Goal: Information Seeking & Learning: Learn about a topic

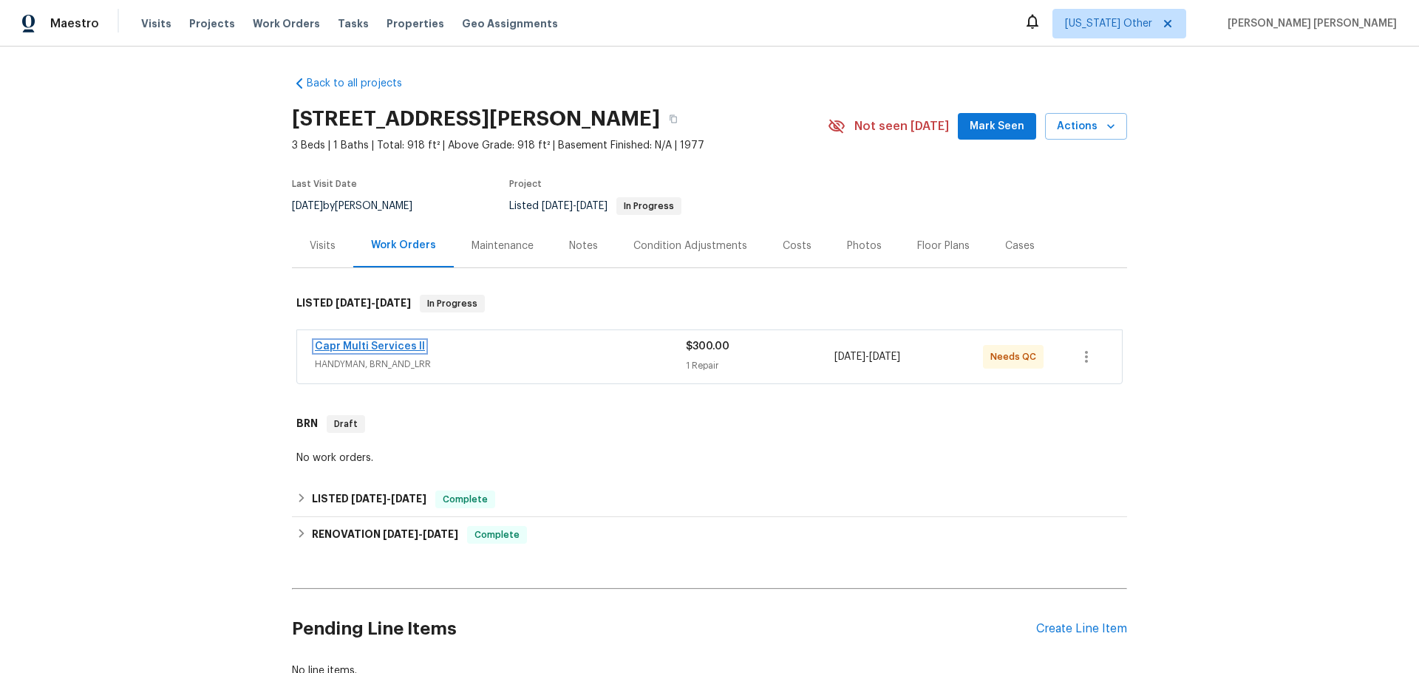
click at [379, 349] on link "Capr Multi Services ll" at bounding box center [370, 347] width 110 height 10
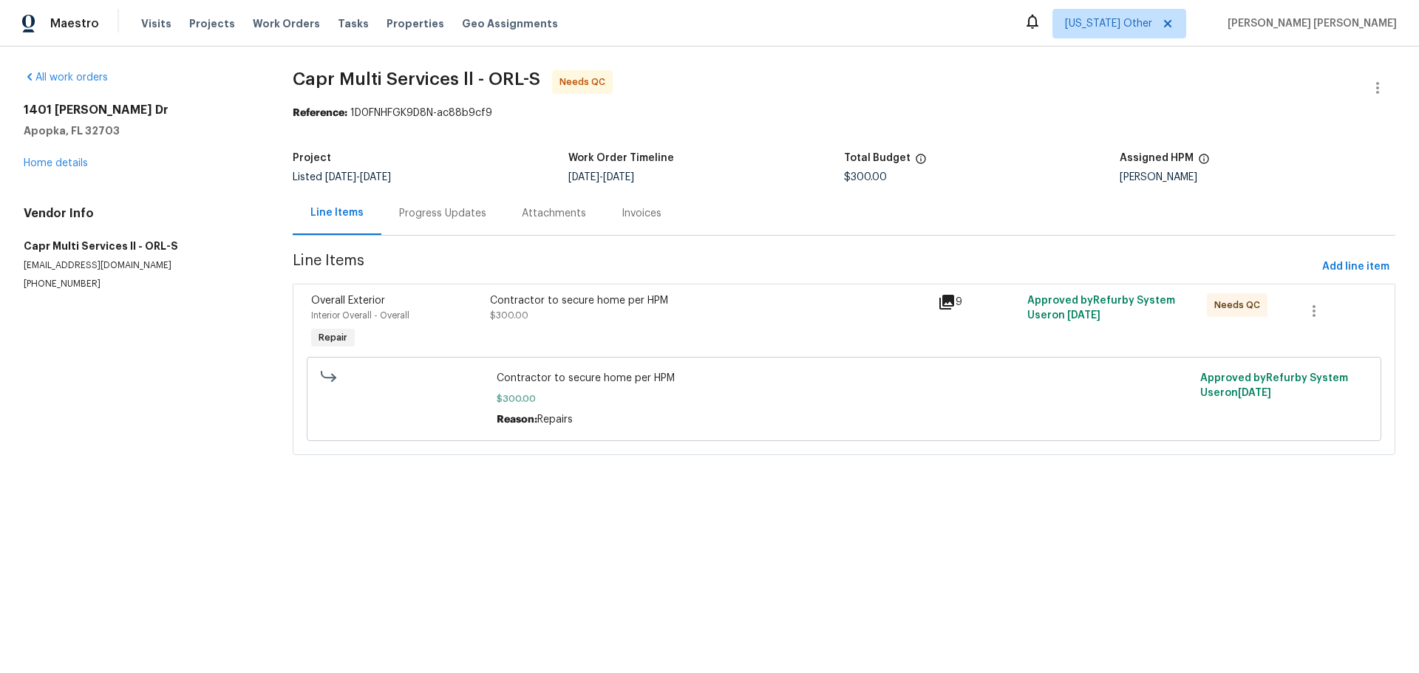
click at [391, 204] on div "Progress Updates" at bounding box center [442, 213] width 123 height 44
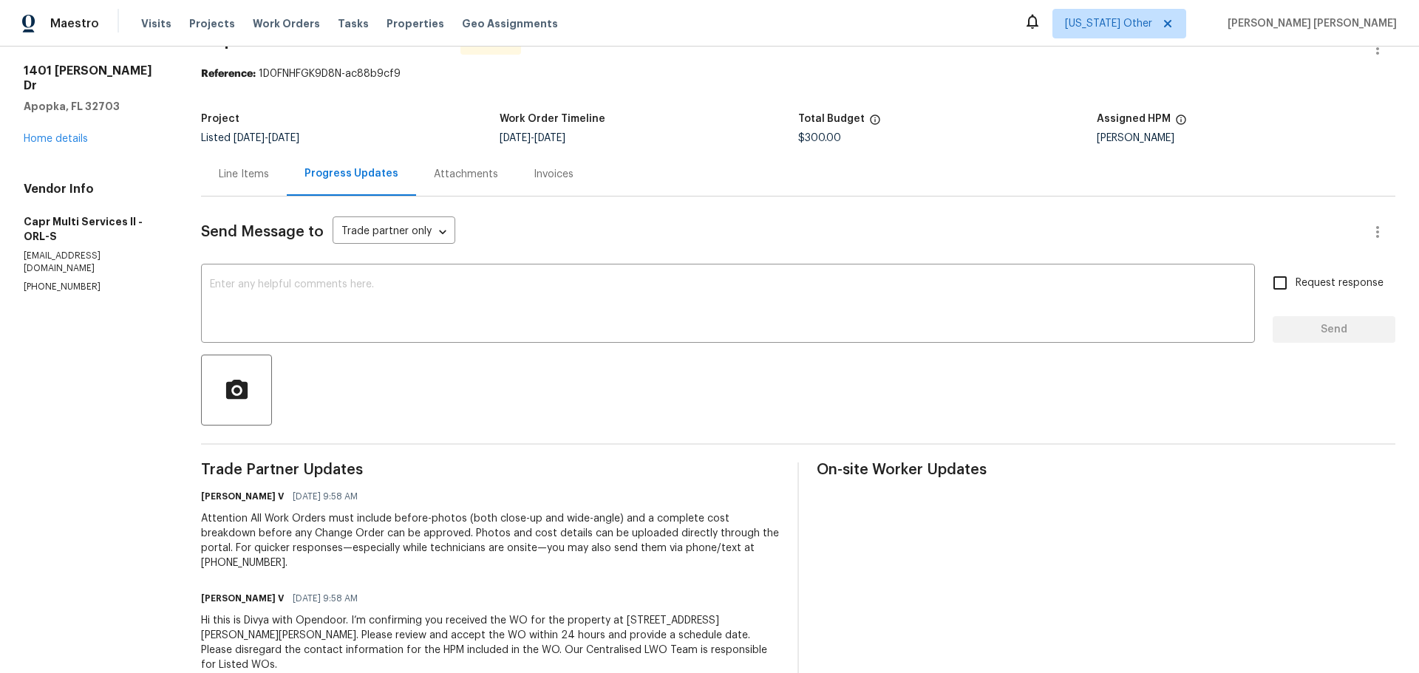
scroll to position [76, 0]
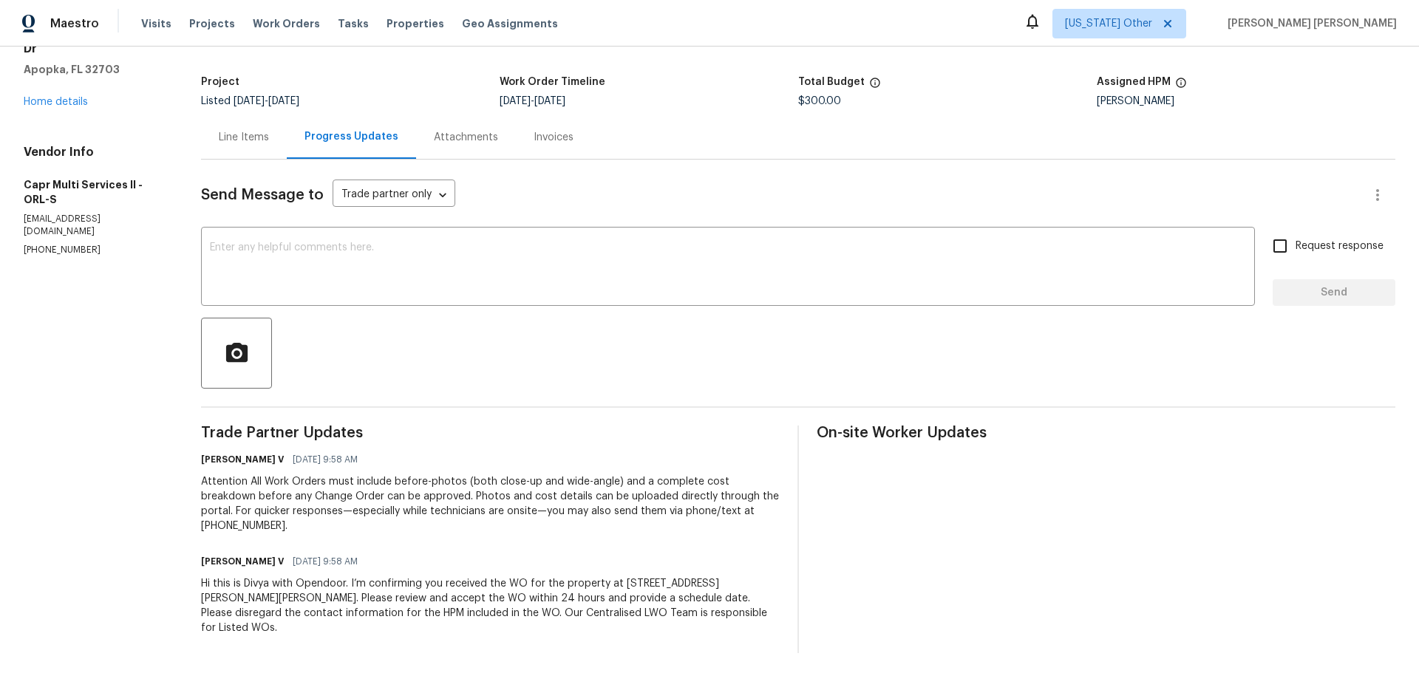
click at [427, 147] on div "Attachments" at bounding box center [466, 137] width 100 height 44
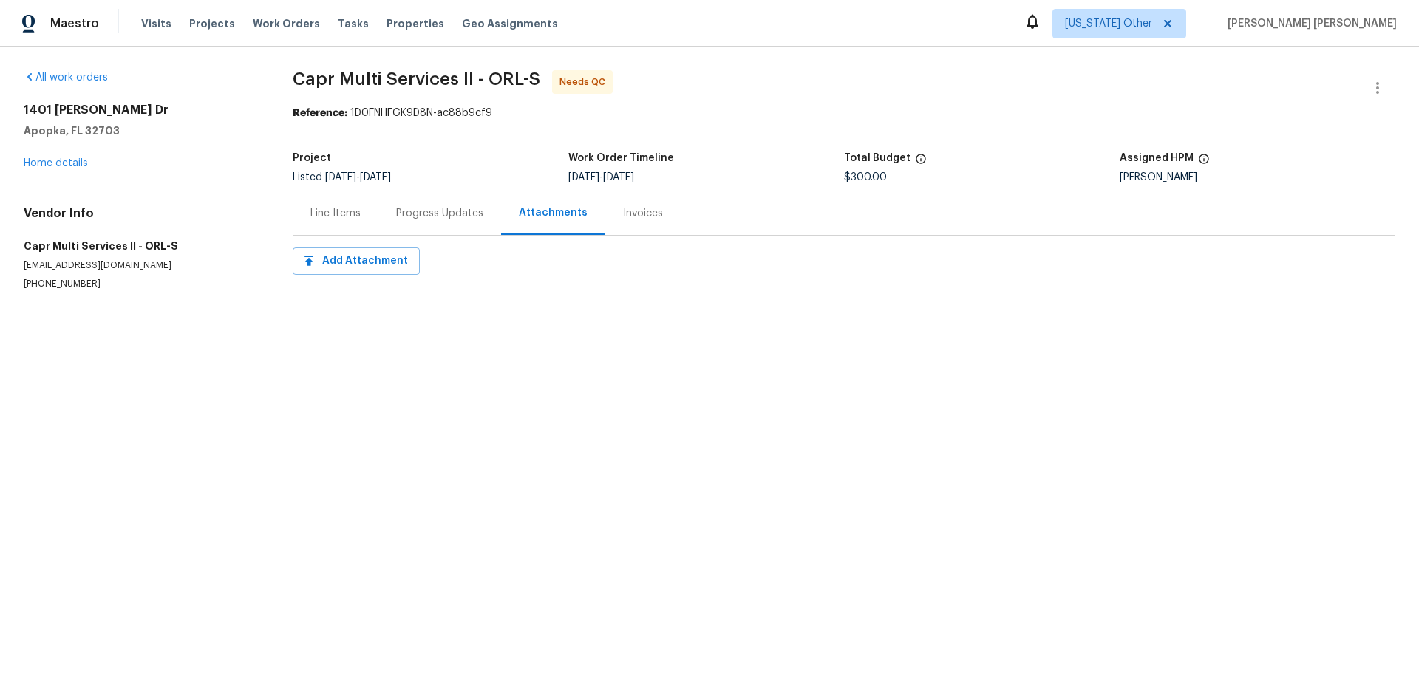
click at [336, 231] on div "Line Items" at bounding box center [336, 213] width 86 height 44
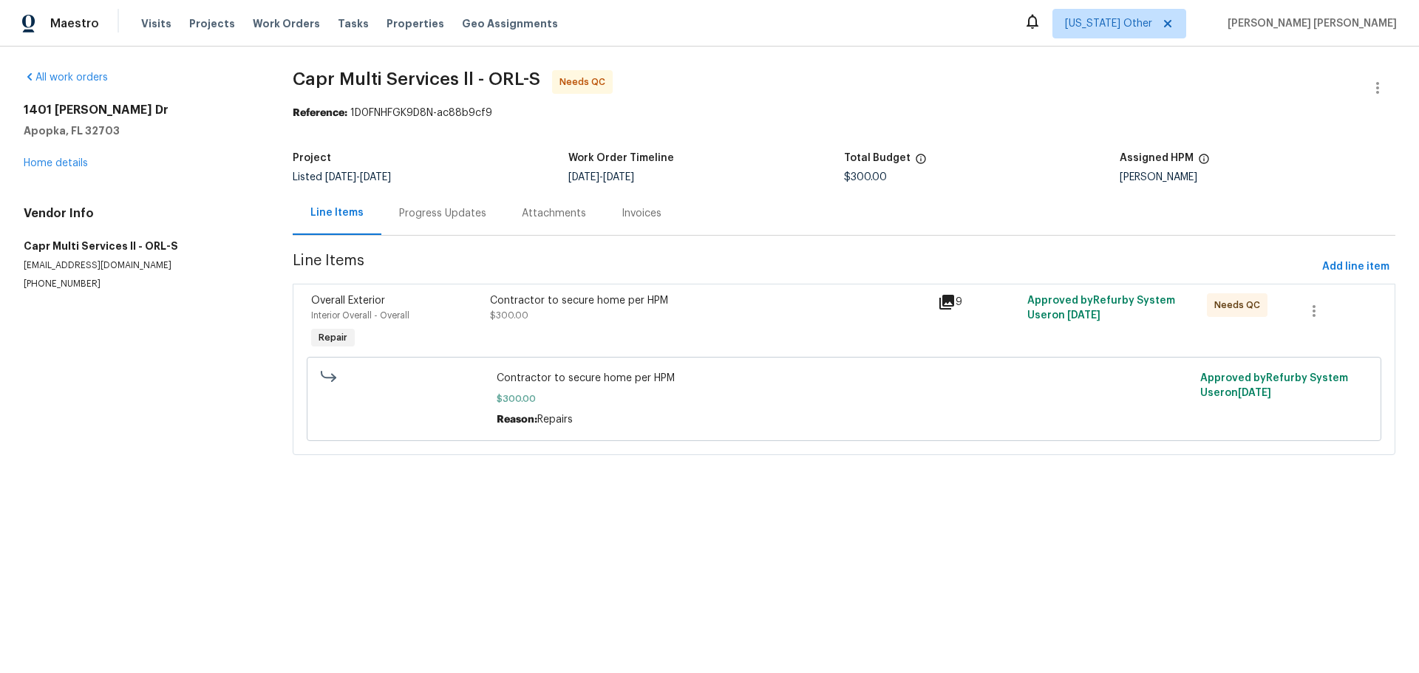
click at [612, 308] on div "Contractor to secure home per HPM $300.00" at bounding box center [709, 308] width 439 height 30
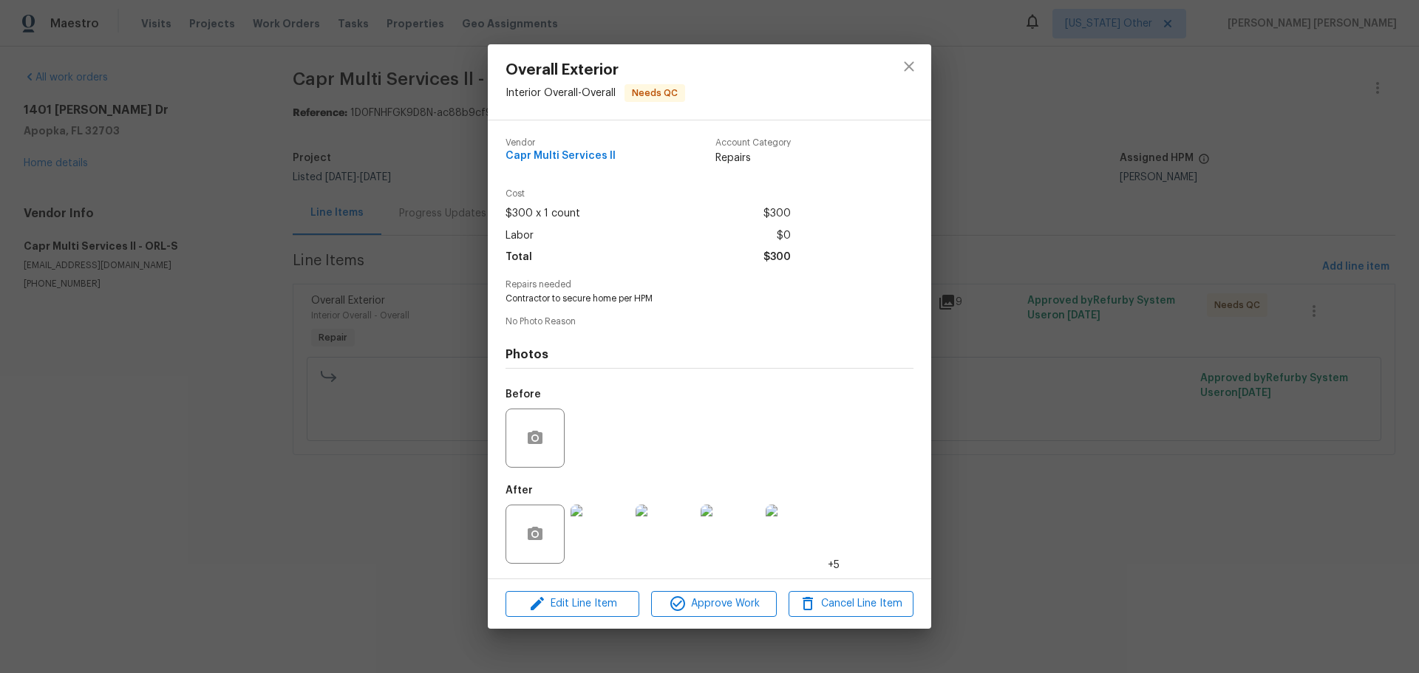
click at [977, 469] on div "Overall Exterior Interior Overall - Overall Needs QC Vendor Capr Multi Services…" at bounding box center [709, 336] width 1419 height 673
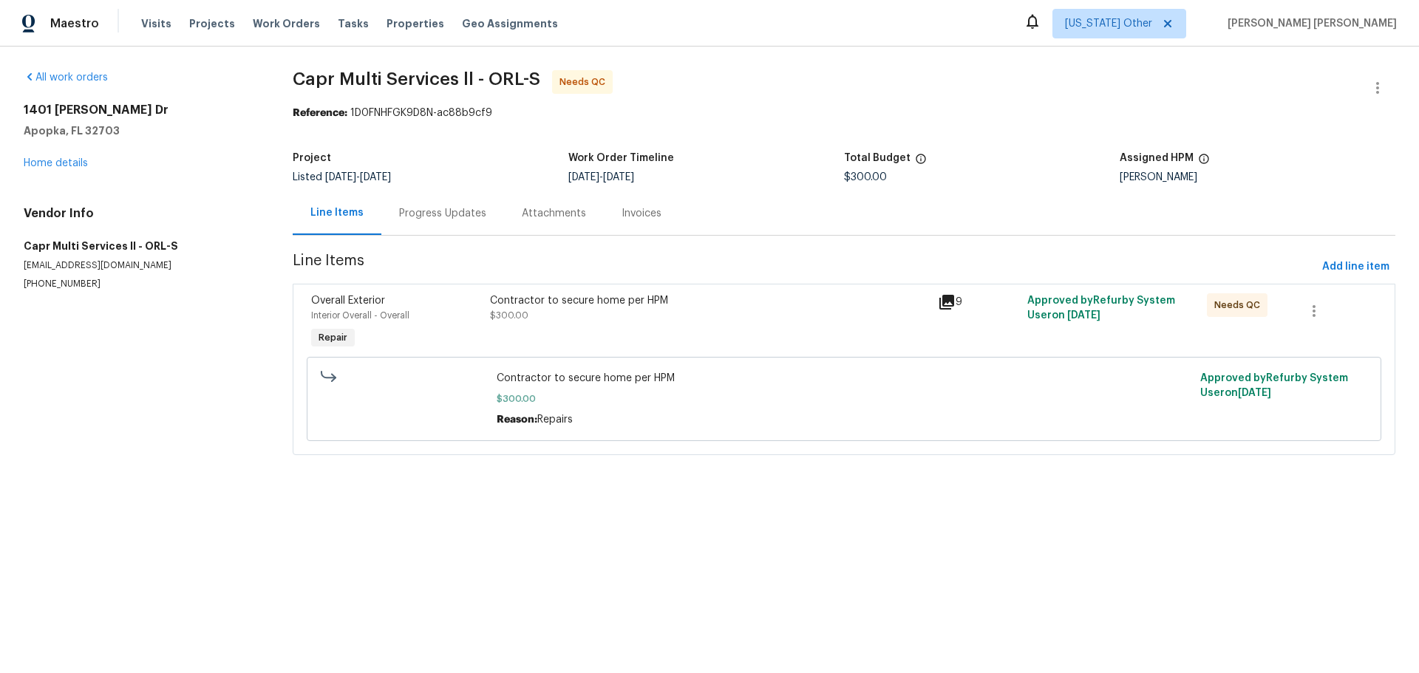
click at [359, 209] on div "Line Items" at bounding box center [336, 213] width 53 height 15
click at [59, 167] on link "Home details" at bounding box center [56, 163] width 64 height 10
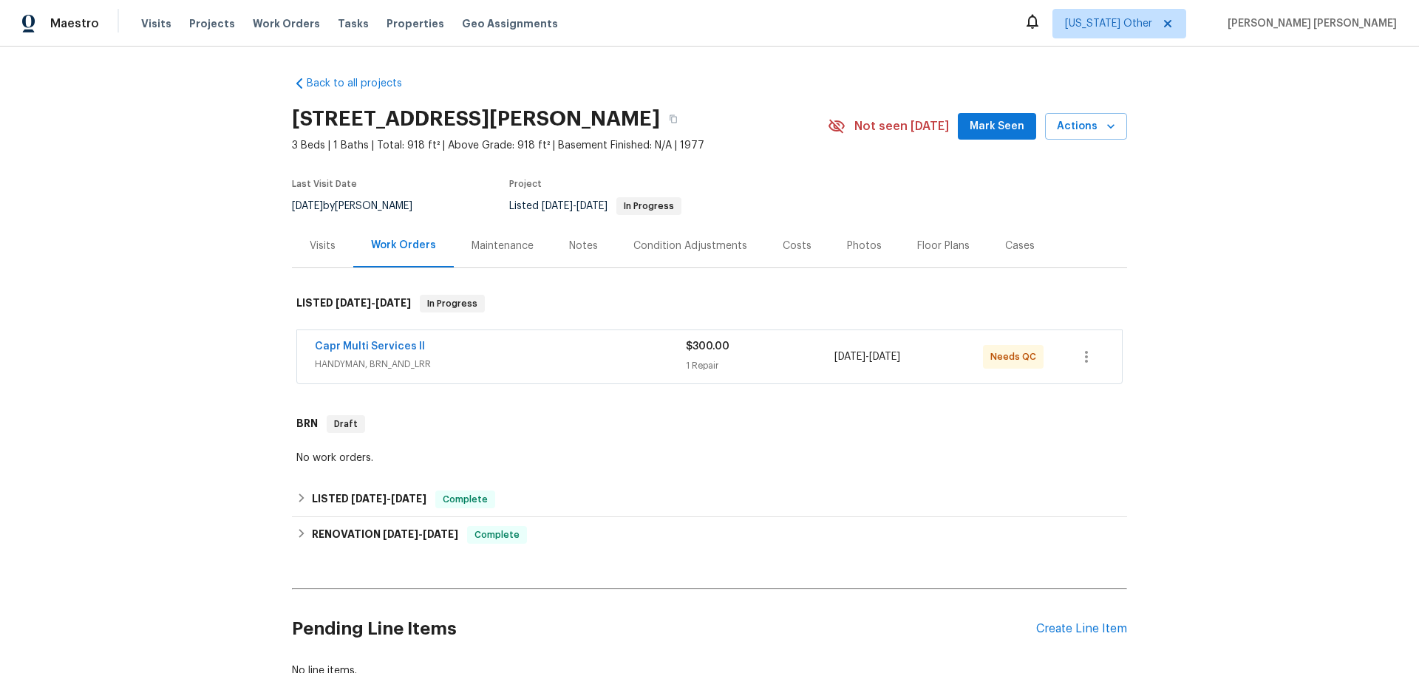
click at [492, 257] on div "Maintenance" at bounding box center [503, 246] width 98 height 44
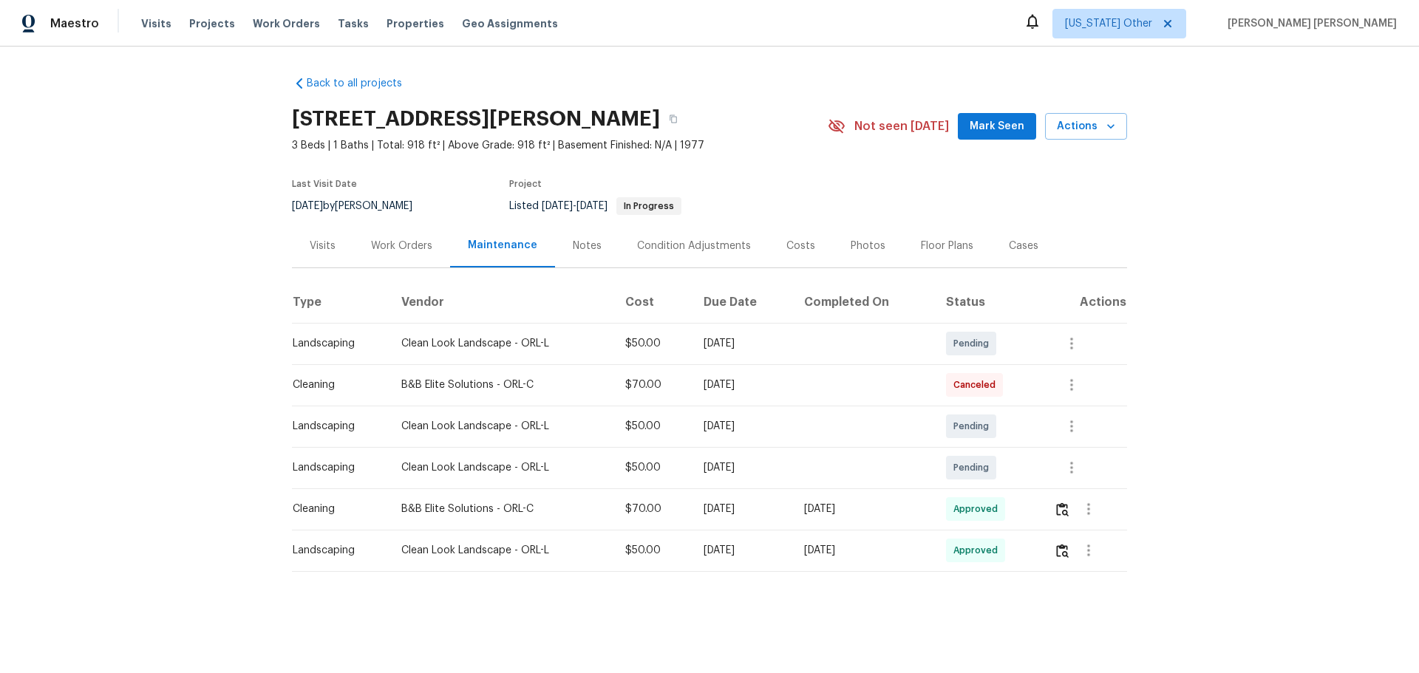
click at [582, 255] on div "Notes" at bounding box center [587, 246] width 64 height 44
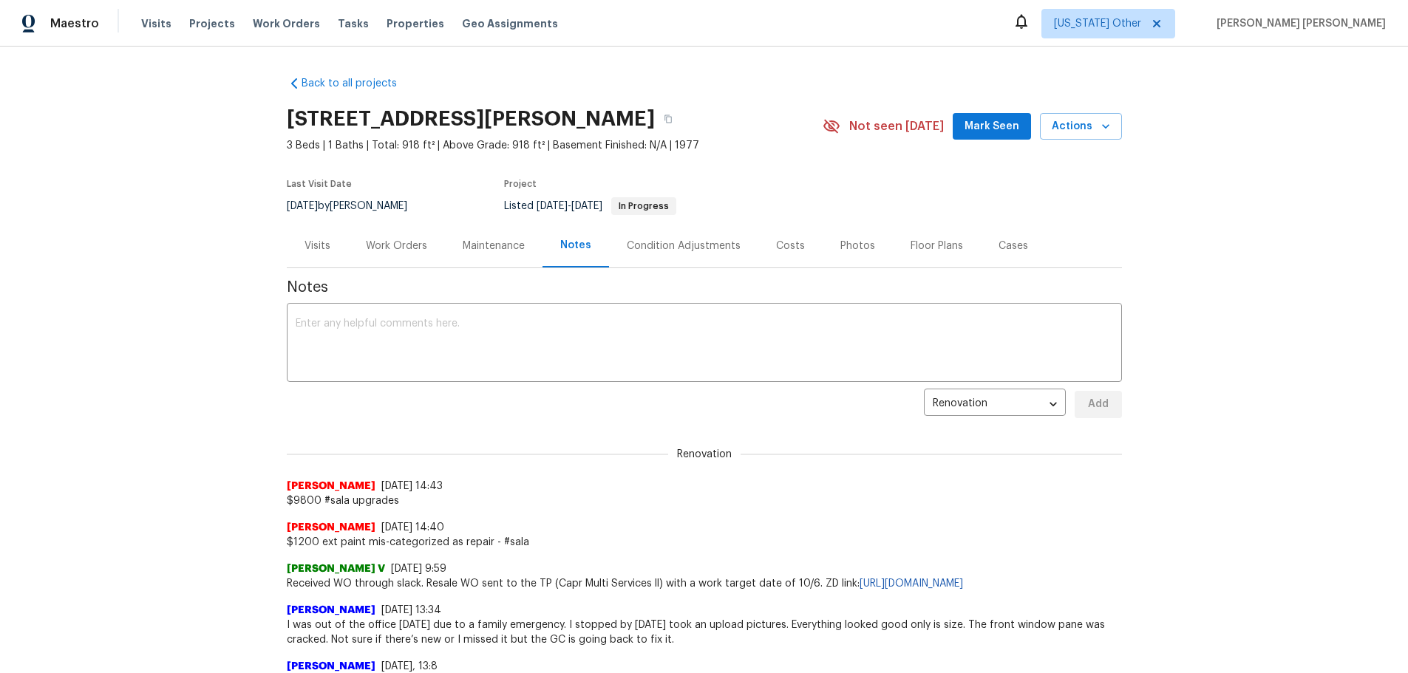
click at [656, 251] on div "Condition Adjustments" at bounding box center [684, 246] width 114 height 15
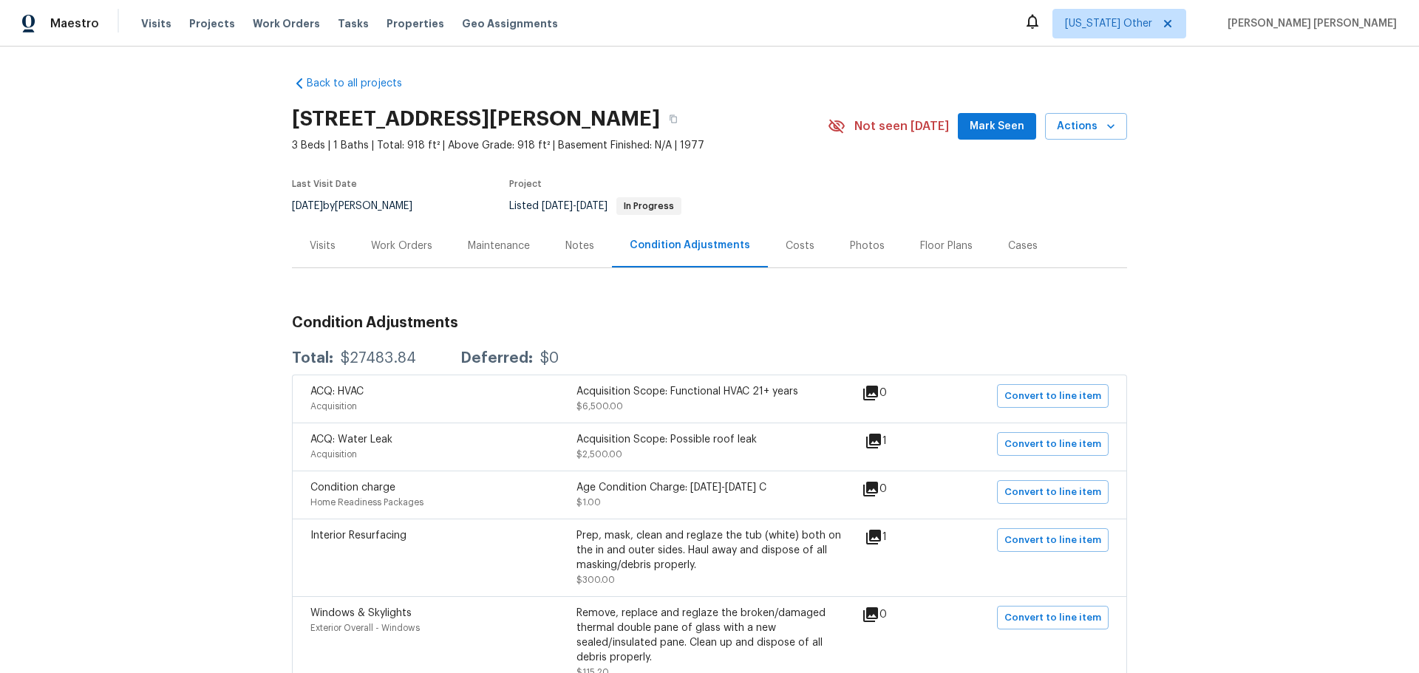
click at [313, 237] on div "Visits" at bounding box center [322, 246] width 61 height 44
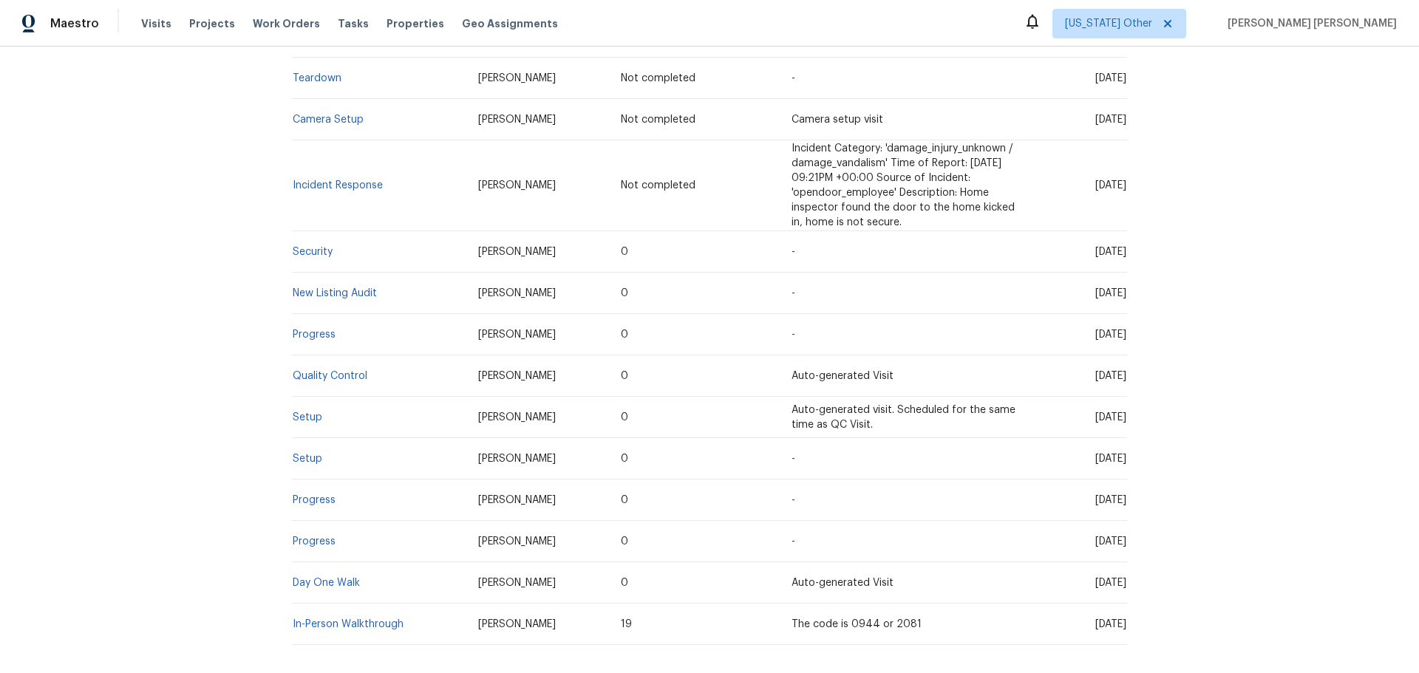
scroll to position [404, 0]
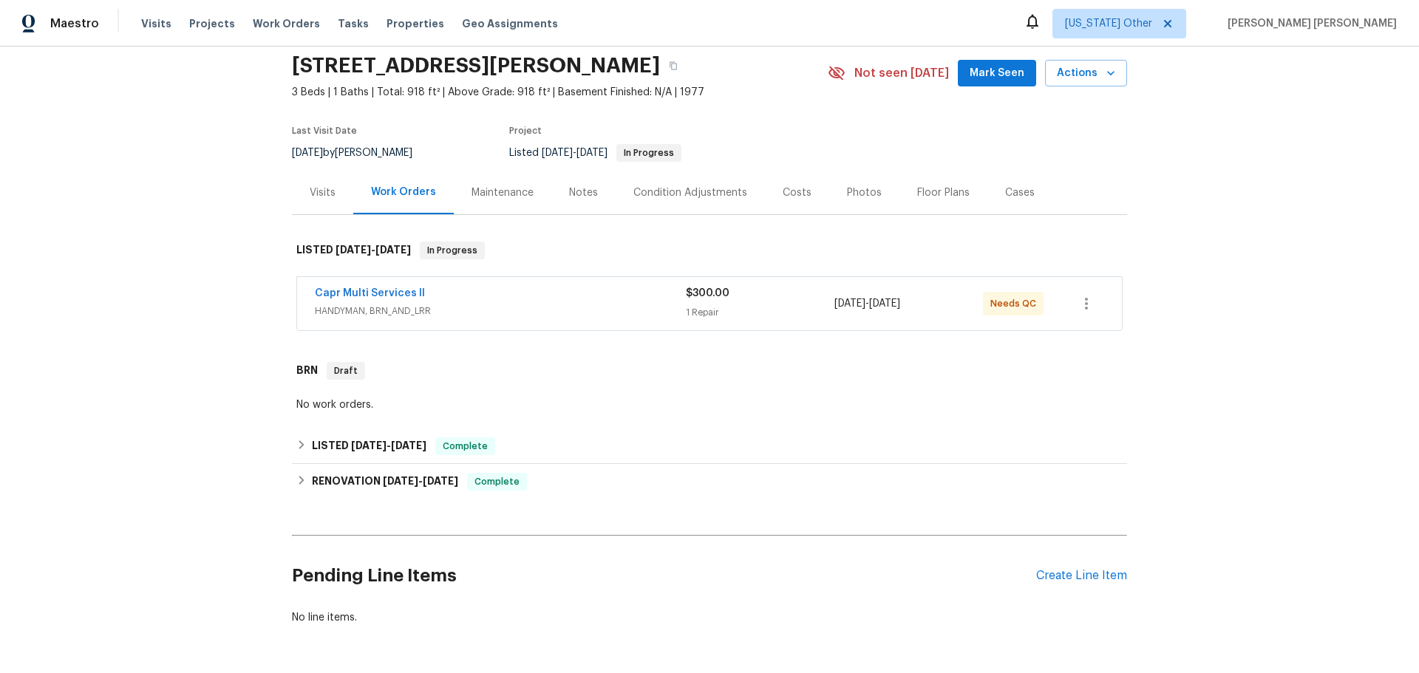
scroll to position [117, 0]
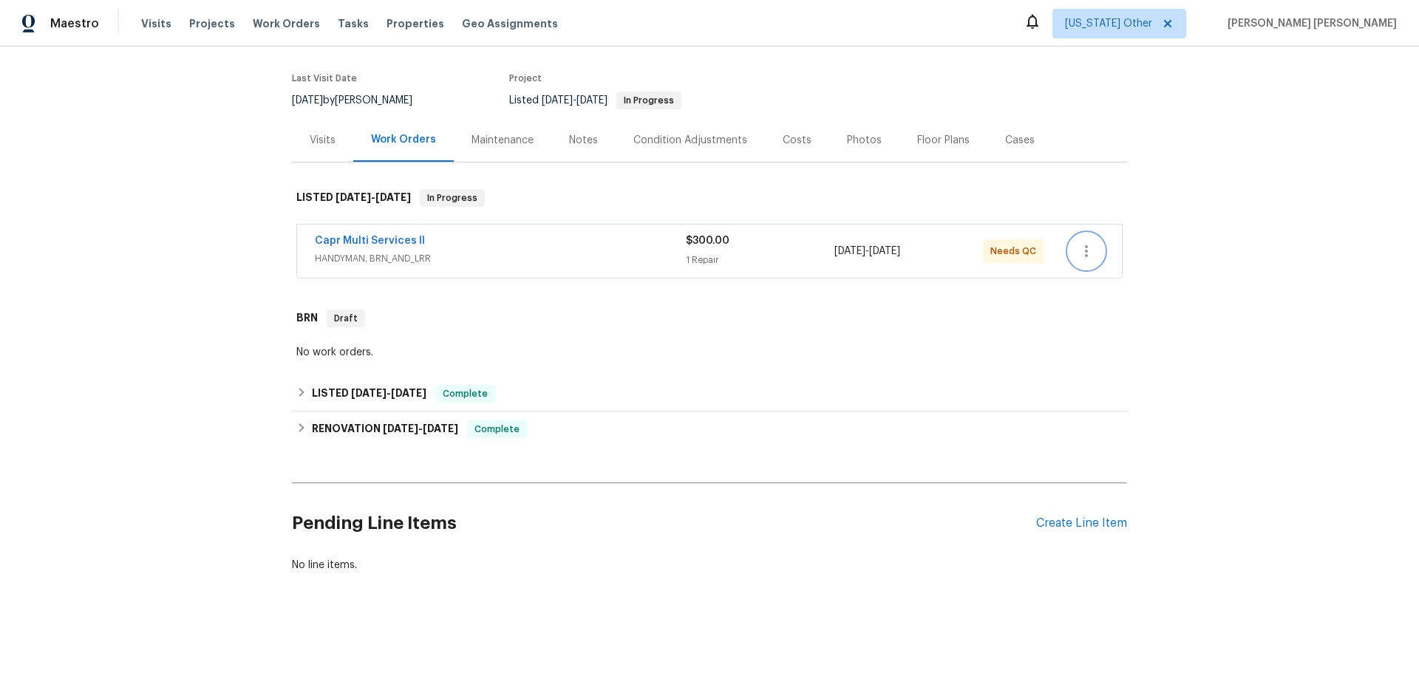
click at [1079, 247] on icon "button" at bounding box center [1087, 251] width 18 height 18
click at [971, 302] on div at bounding box center [709, 336] width 1419 height 673
click at [368, 234] on span "Capr Multi Services ll" at bounding box center [370, 241] width 110 height 15
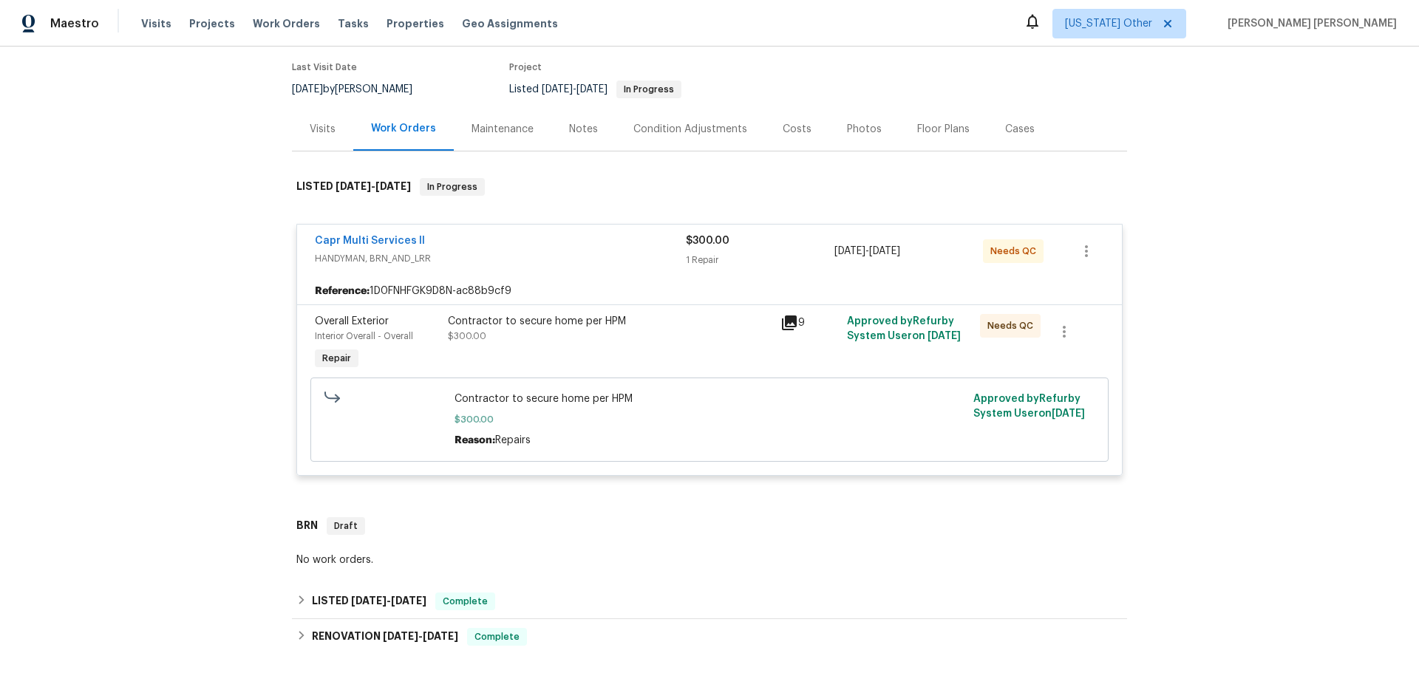
click at [483, 143] on div "Maintenance" at bounding box center [503, 129] width 98 height 44
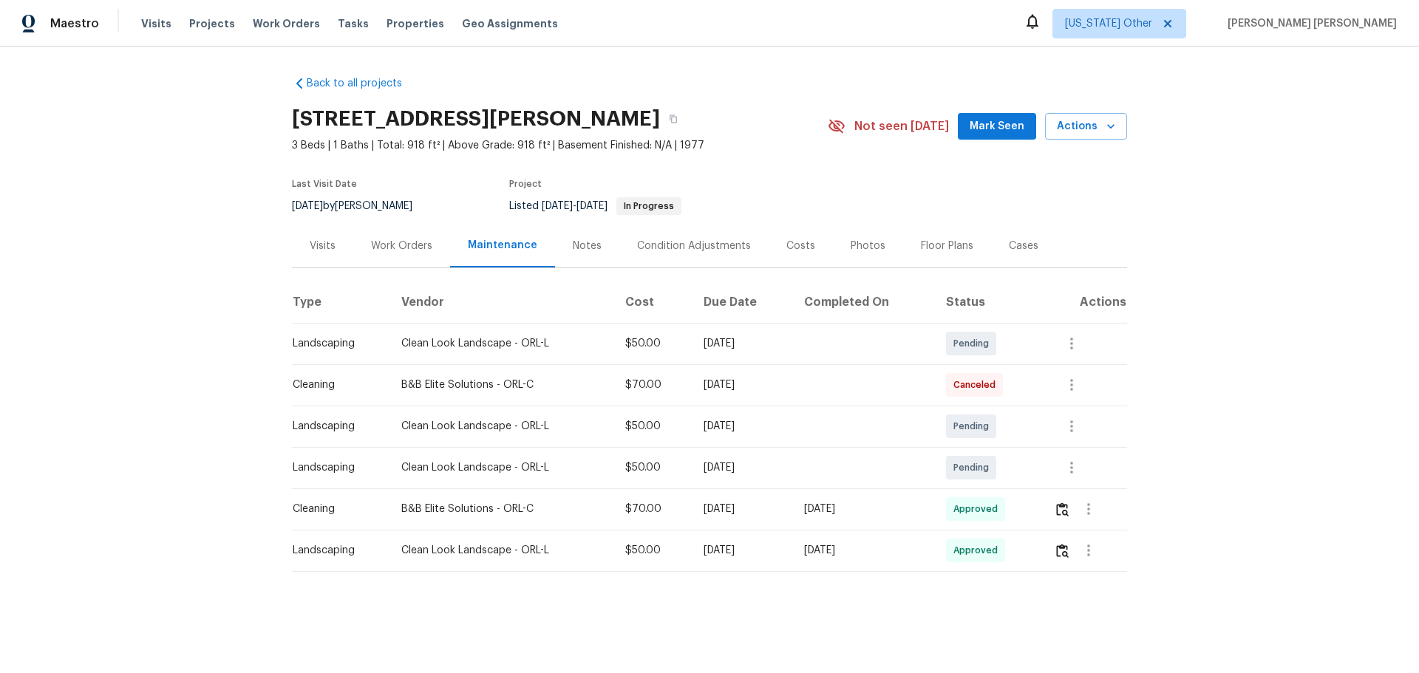
click at [583, 262] on div "Notes" at bounding box center [587, 246] width 64 height 44
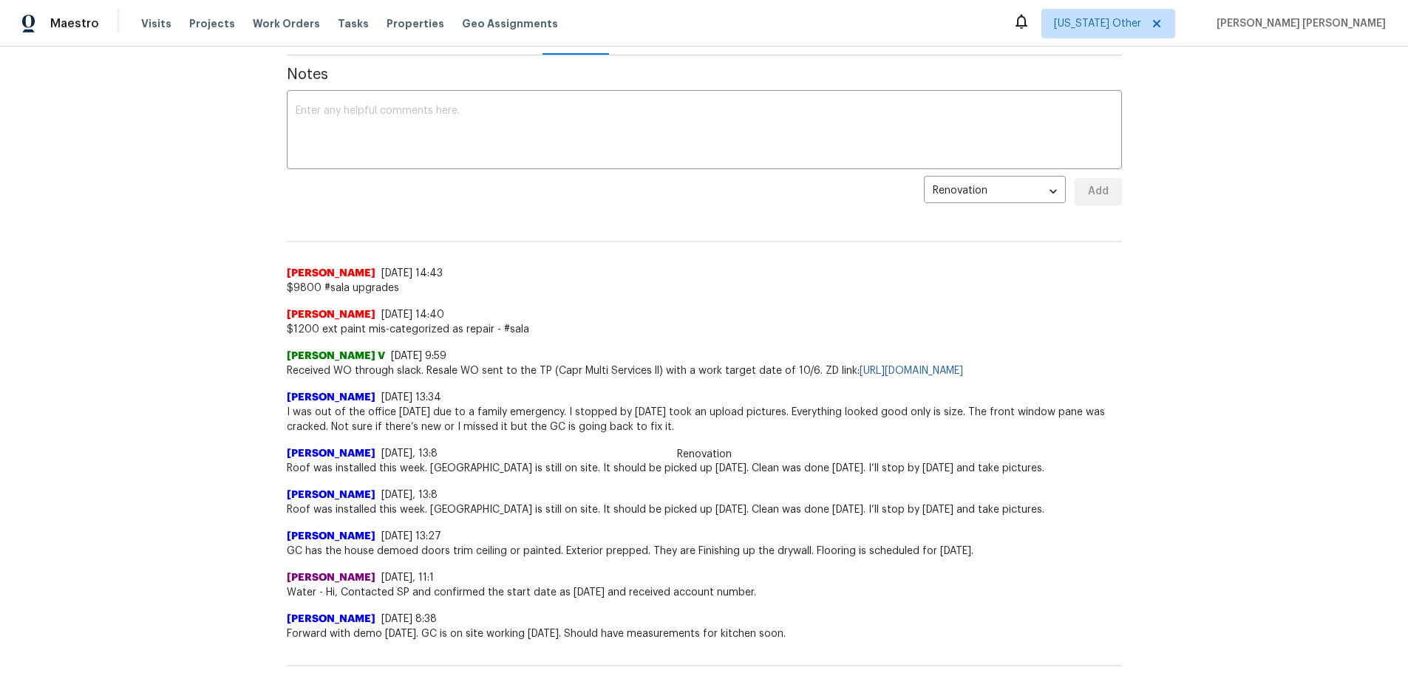
scroll to position [222, 0]
